Goal: Information Seeking & Learning: Find specific page/section

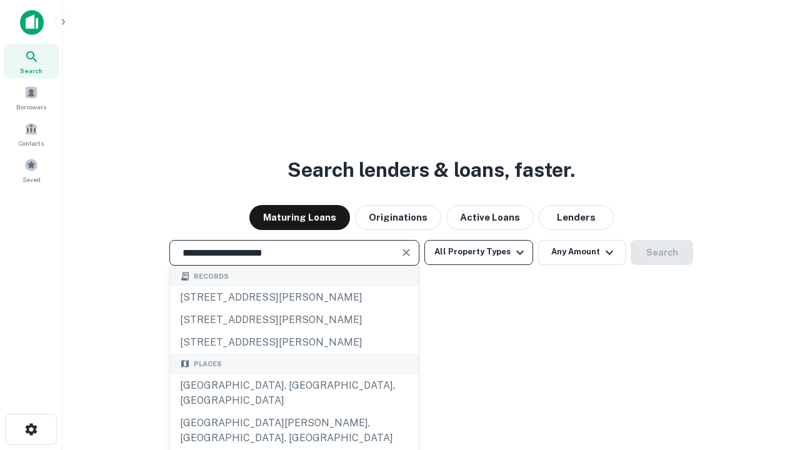
click at [294, 412] on div "[GEOGRAPHIC_DATA], [GEOGRAPHIC_DATA], [GEOGRAPHIC_DATA]" at bounding box center [294, 392] width 249 height 37
click at [479, 252] on button "All Property Types" at bounding box center [478, 252] width 109 height 25
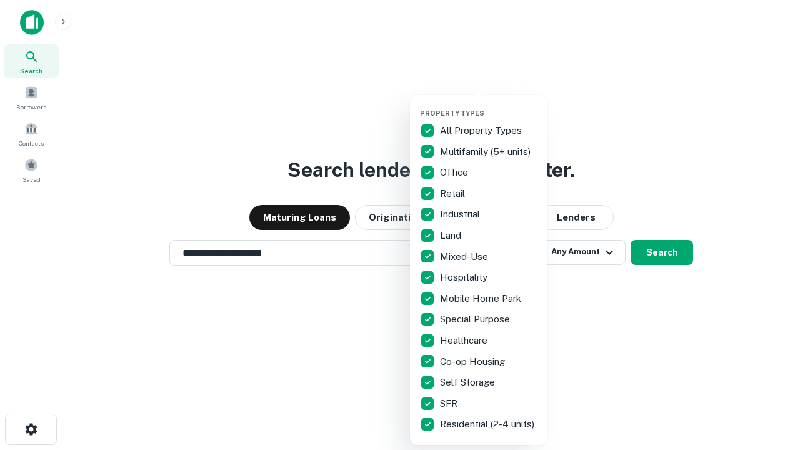
type input "**********"
click at [489, 105] on button "button" at bounding box center [488, 105] width 137 height 1
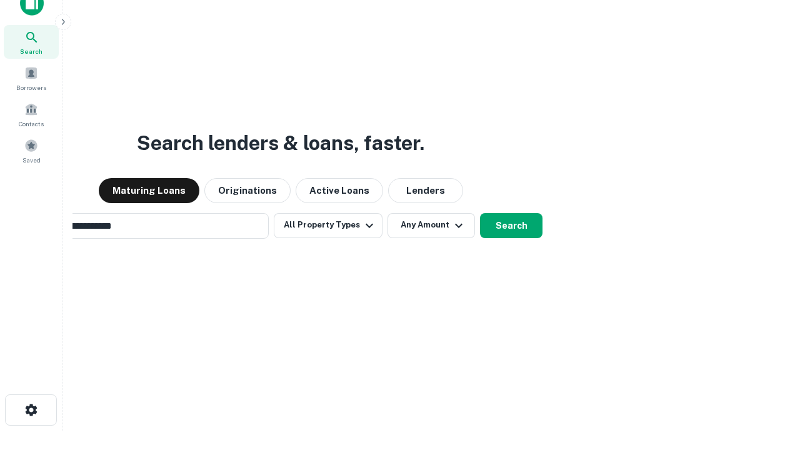
scroll to position [20, 0]
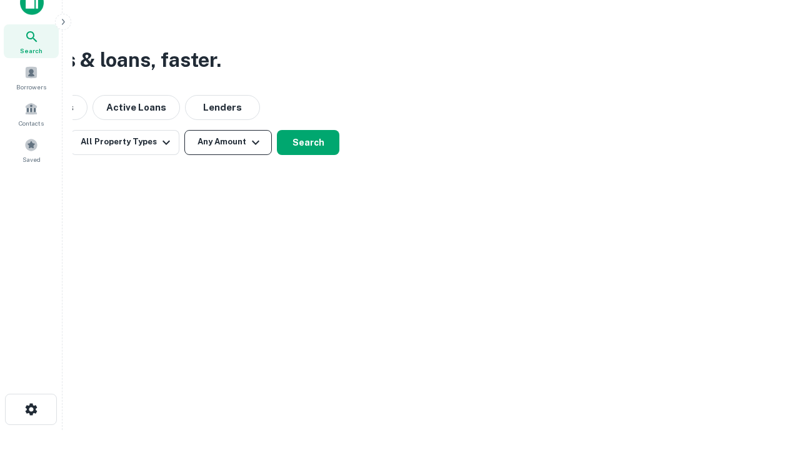
click at [228, 142] on button "Any Amount" at bounding box center [227, 142] width 87 height 25
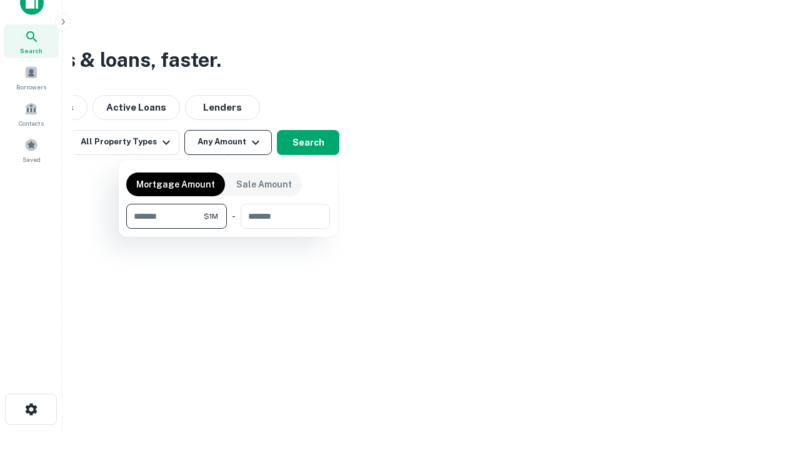
type input "*******"
click at [228, 229] on button "button" at bounding box center [228, 229] width 204 height 1
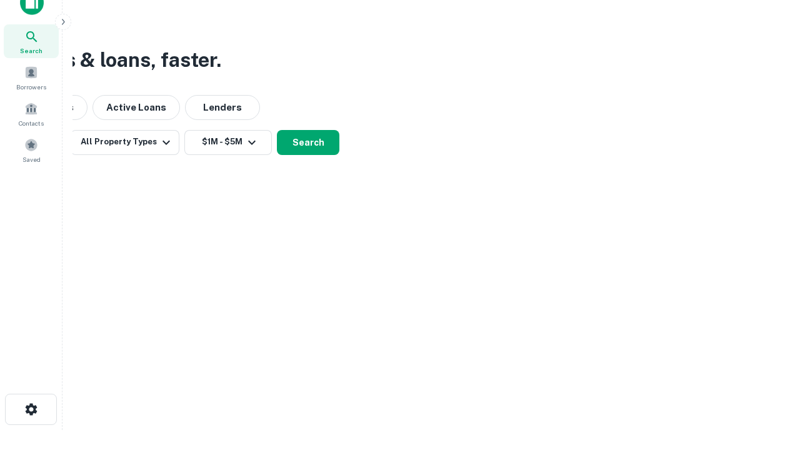
scroll to position [19, 0]
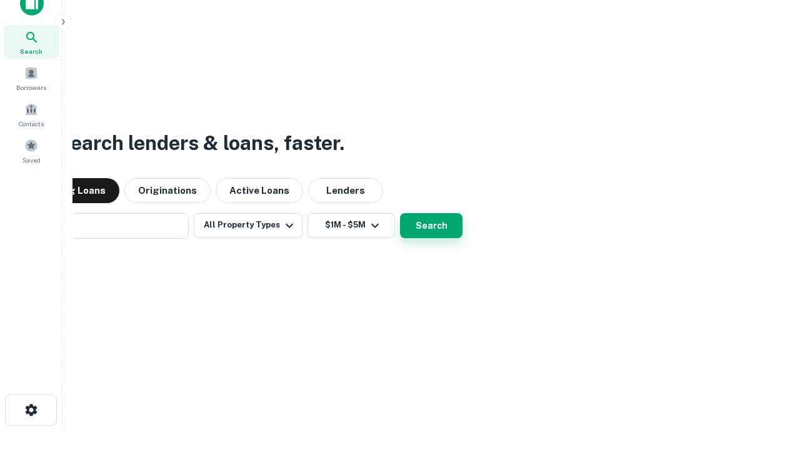
click at [400, 213] on button "Search" at bounding box center [431, 225] width 62 height 25
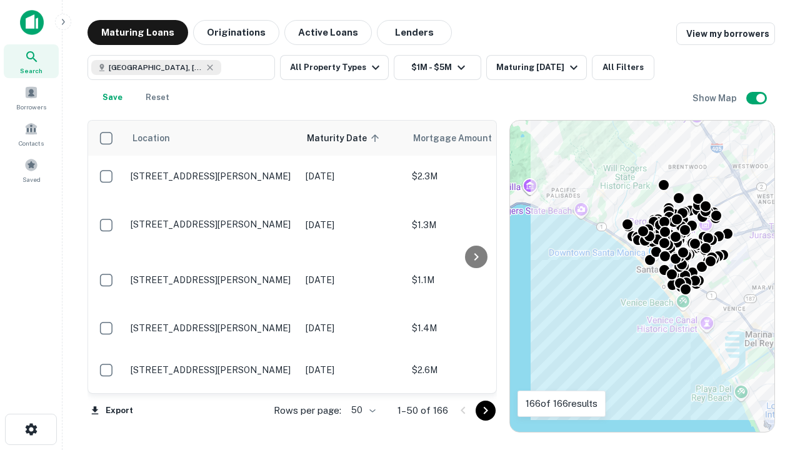
click at [361, 410] on body "Search Borrowers Contacts Saved Maturing Loans Originations Active Loans Lender…" at bounding box center [400, 225] width 800 height 450
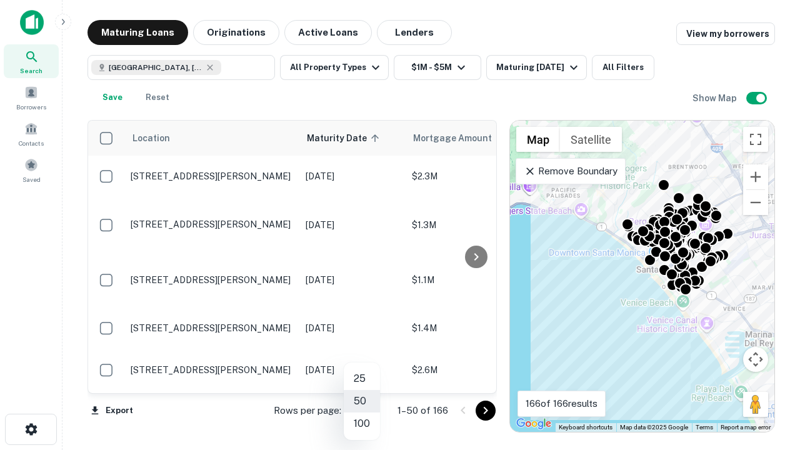
click at [362, 379] on li "25" at bounding box center [362, 378] width 36 height 22
